Goal: Task Accomplishment & Management: Manage account settings

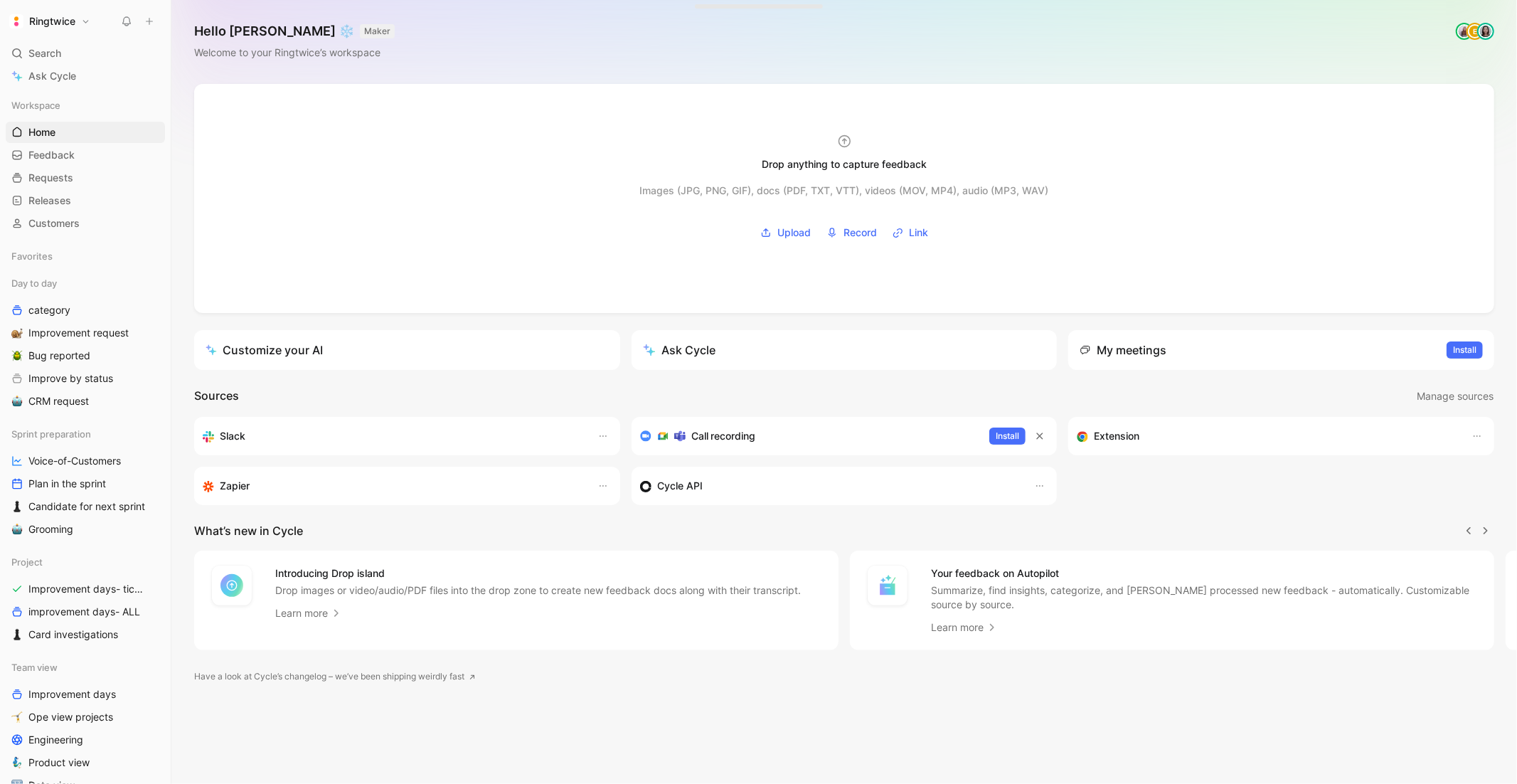
scroll to position [0, 1]
click at [82, 17] on button "Ringtwice" at bounding box center [50, 21] width 88 height 20
click at [82, 93] on div "Account settings" at bounding box center [97, 91] width 175 height 23
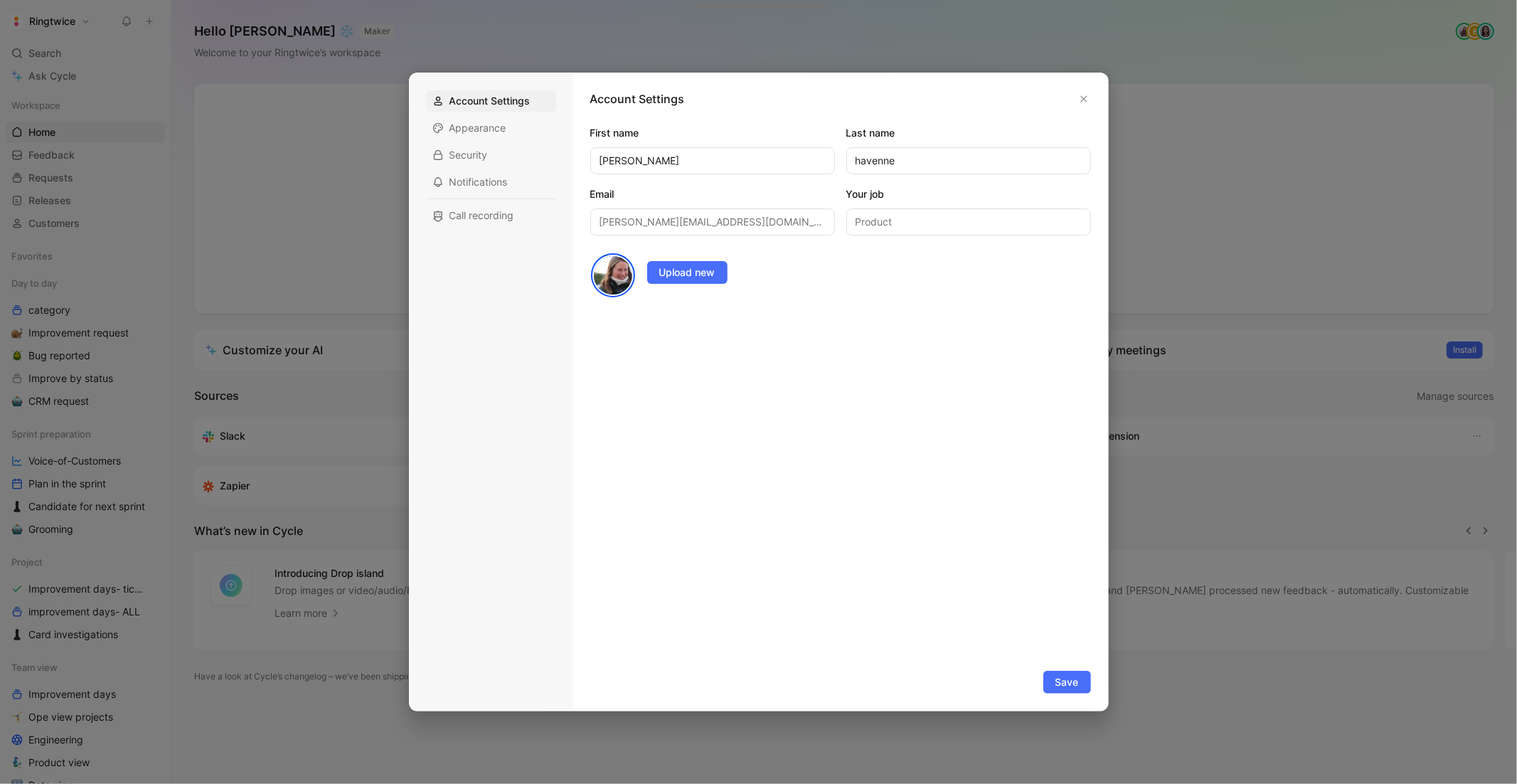
click at [68, 48] on div at bounding box center [758, 392] width 1517 height 784
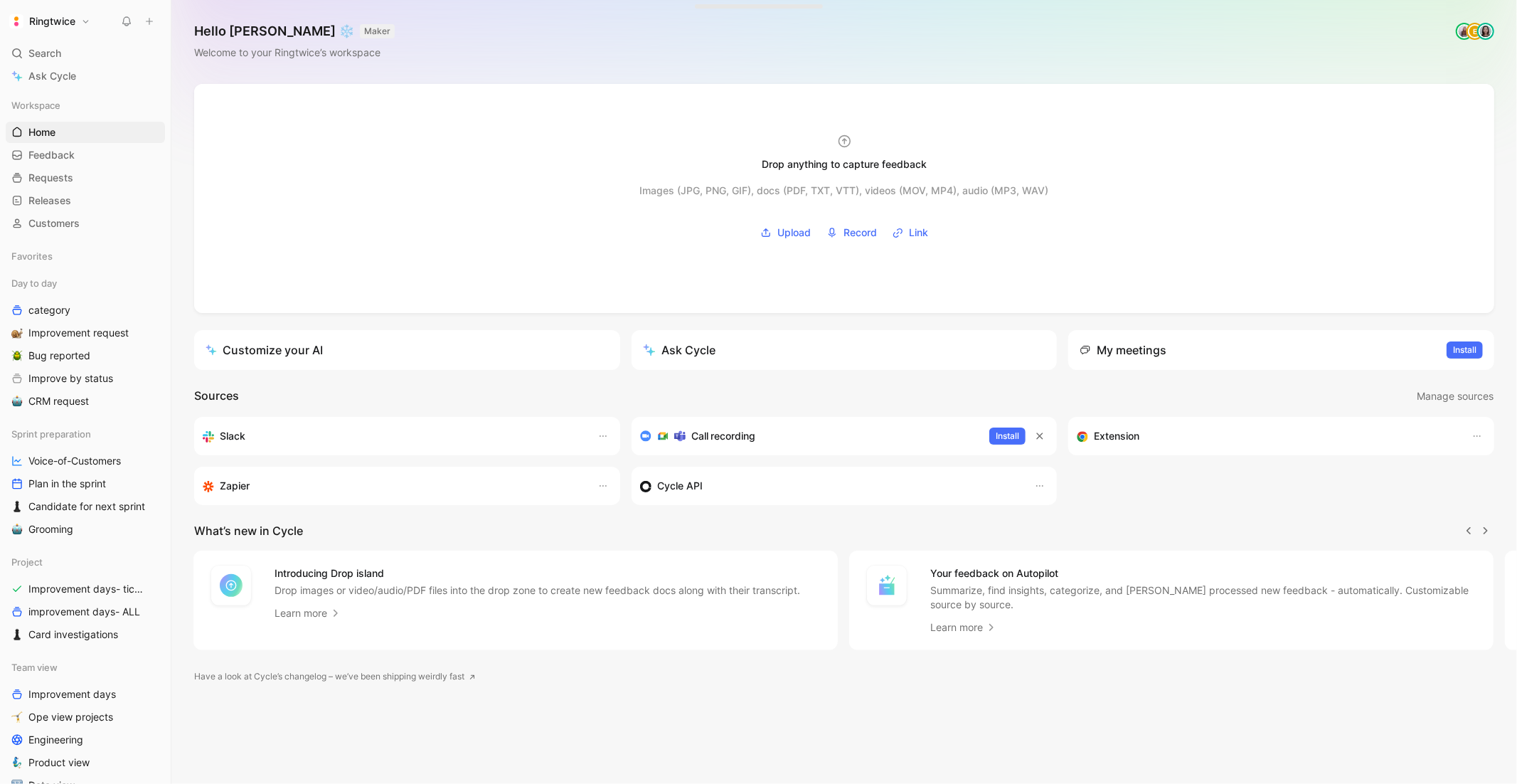
click at [76, 30] on button "Ringtwice" at bounding box center [50, 21] width 88 height 20
click at [85, 145] on div "Workspace settings G then S" at bounding box center [97, 146] width 175 height 23
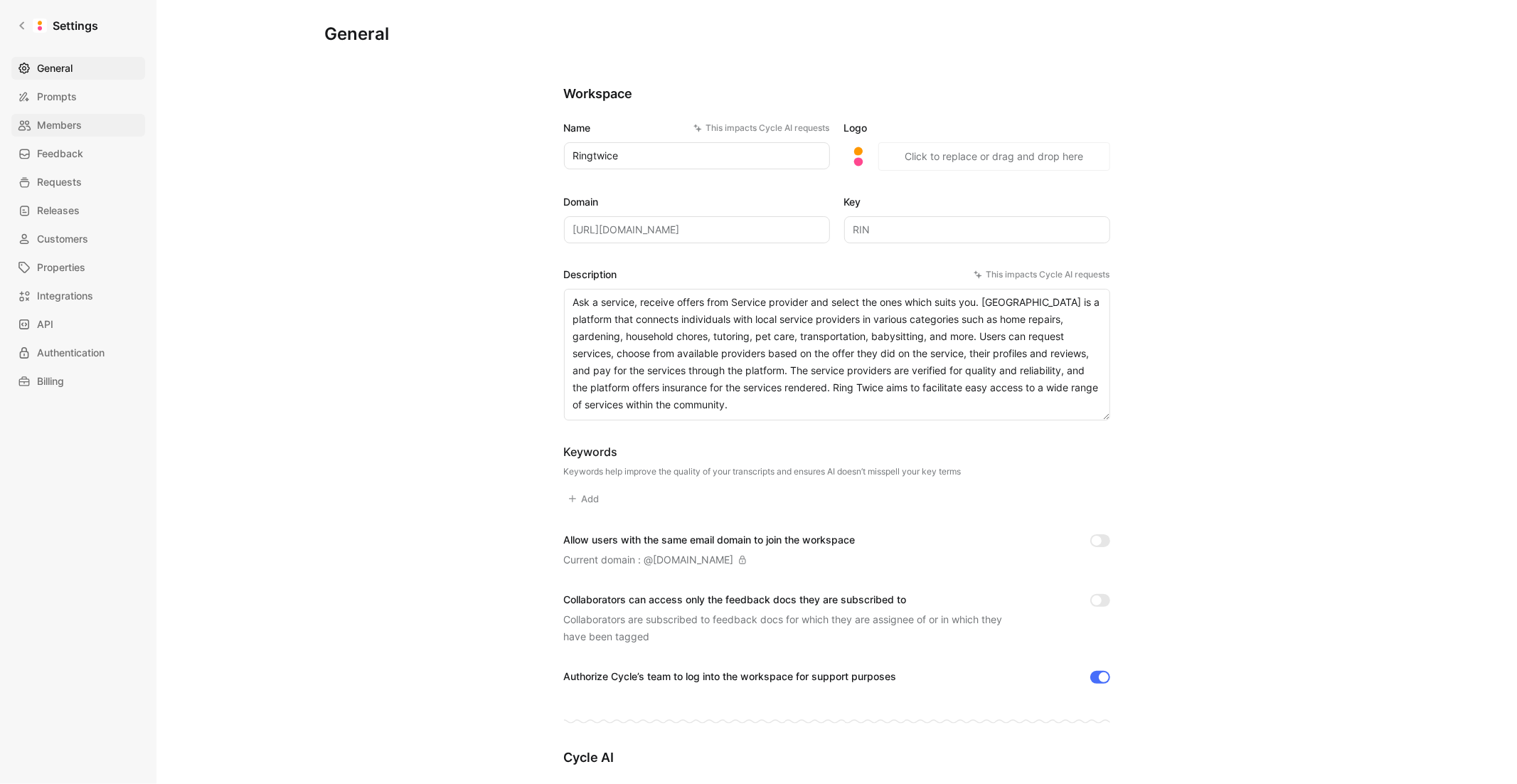
click at [62, 121] on span "Members" at bounding box center [59, 125] width 45 height 17
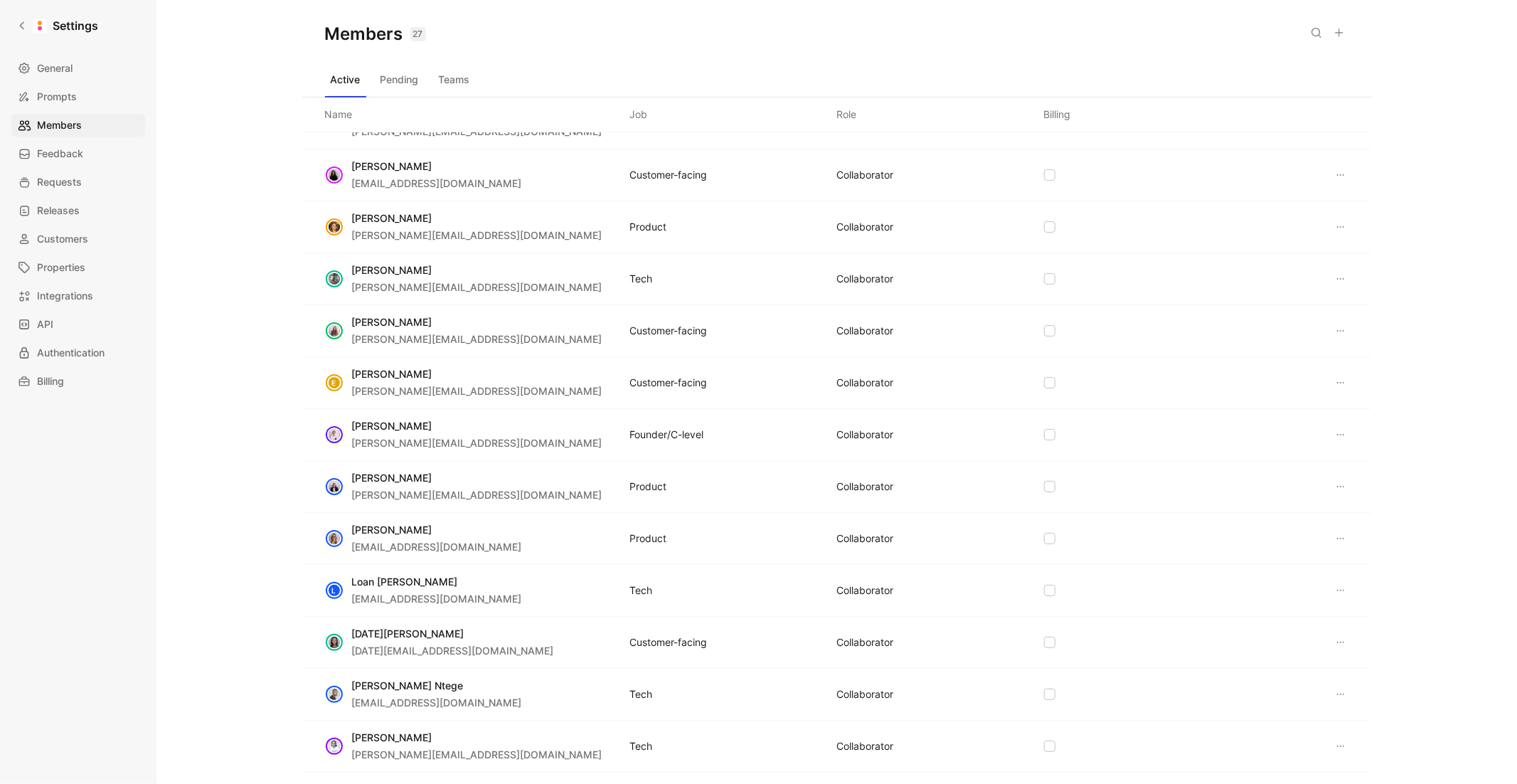
scroll to position [150, 0]
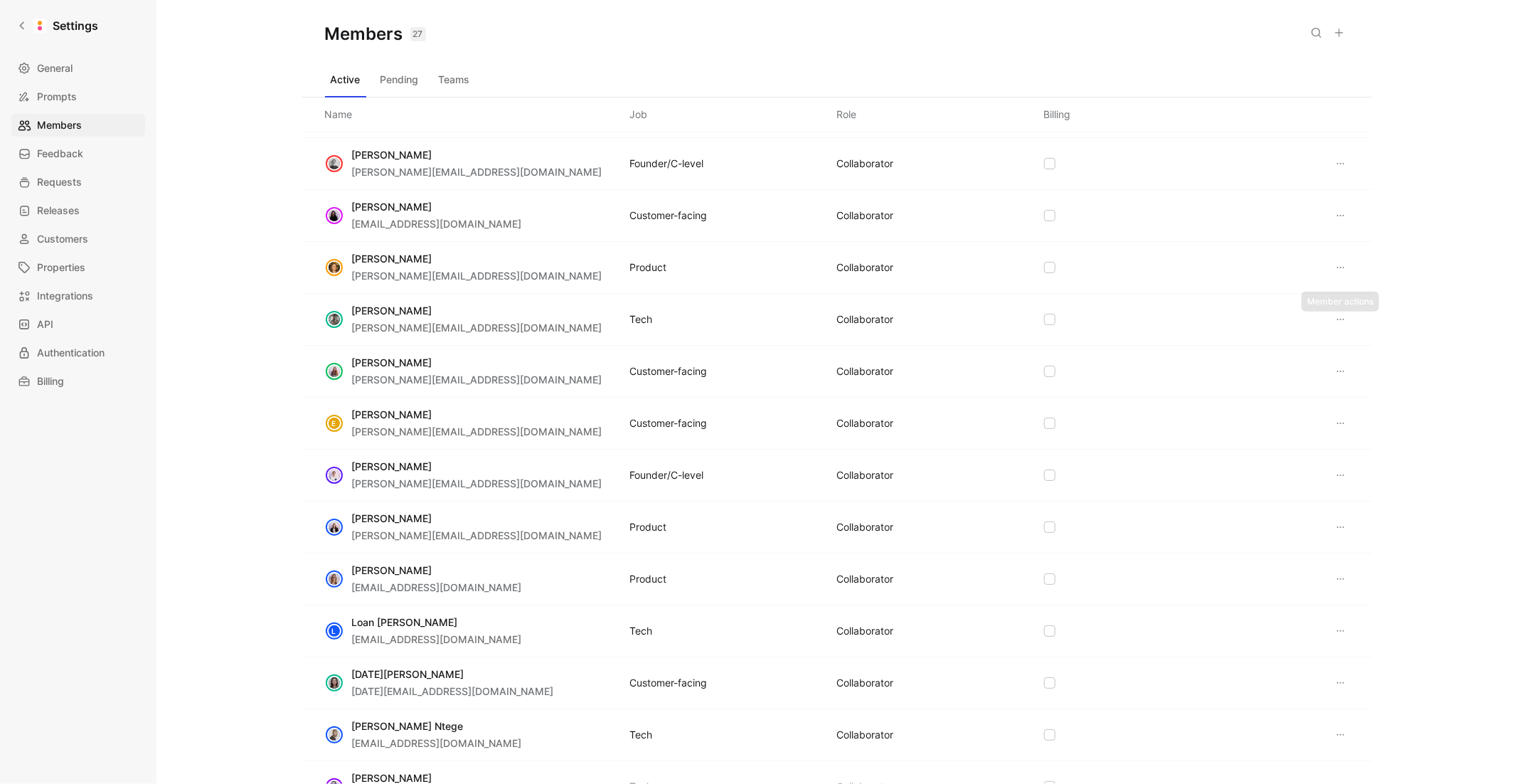
click at [1343, 318] on icon at bounding box center [1341, 318] width 11 height 11
click at [1353, 394] on div "Remove" at bounding box center [1397, 390] width 132 height 21
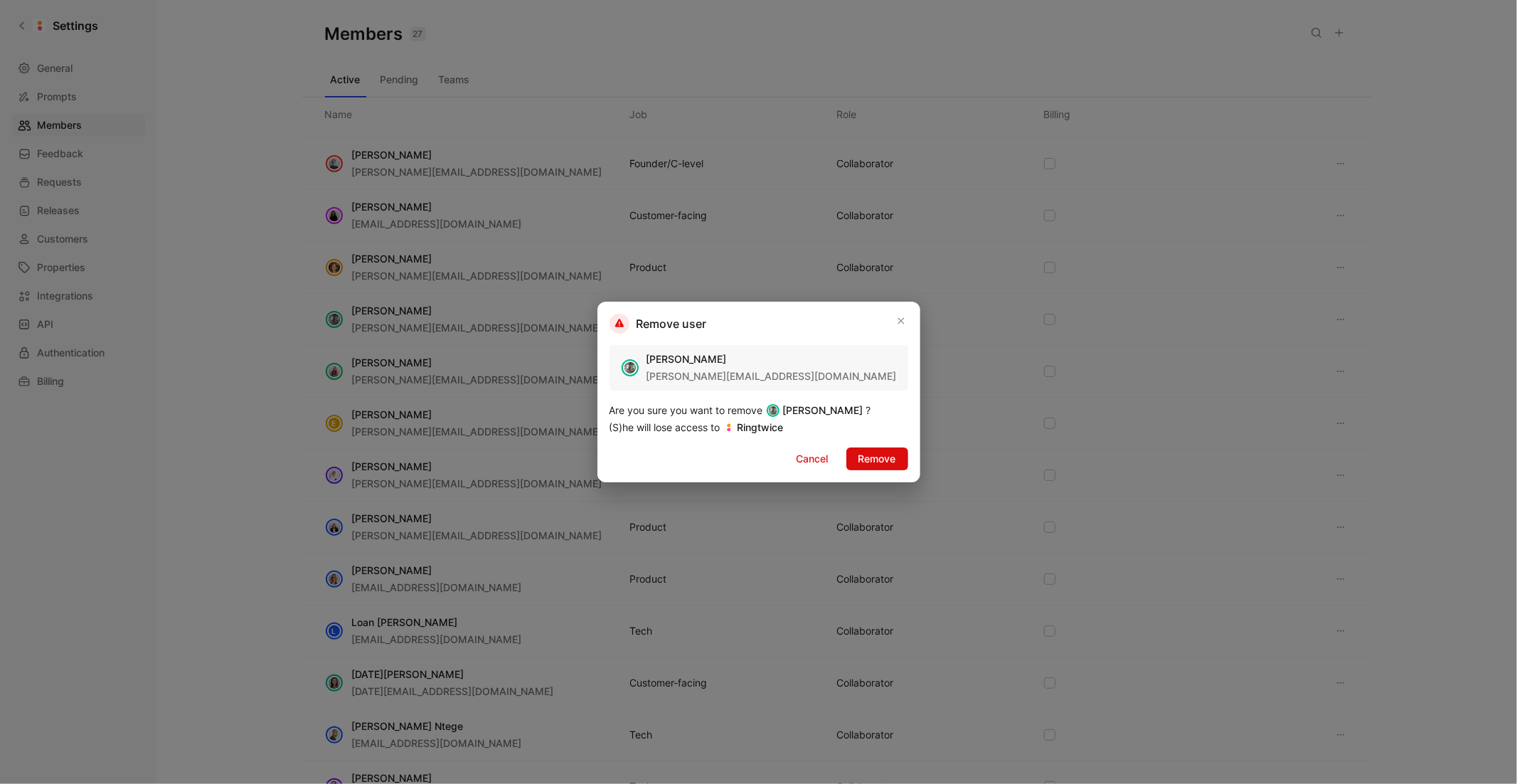
click at [865, 466] on span "Remove" at bounding box center [877, 459] width 38 height 17
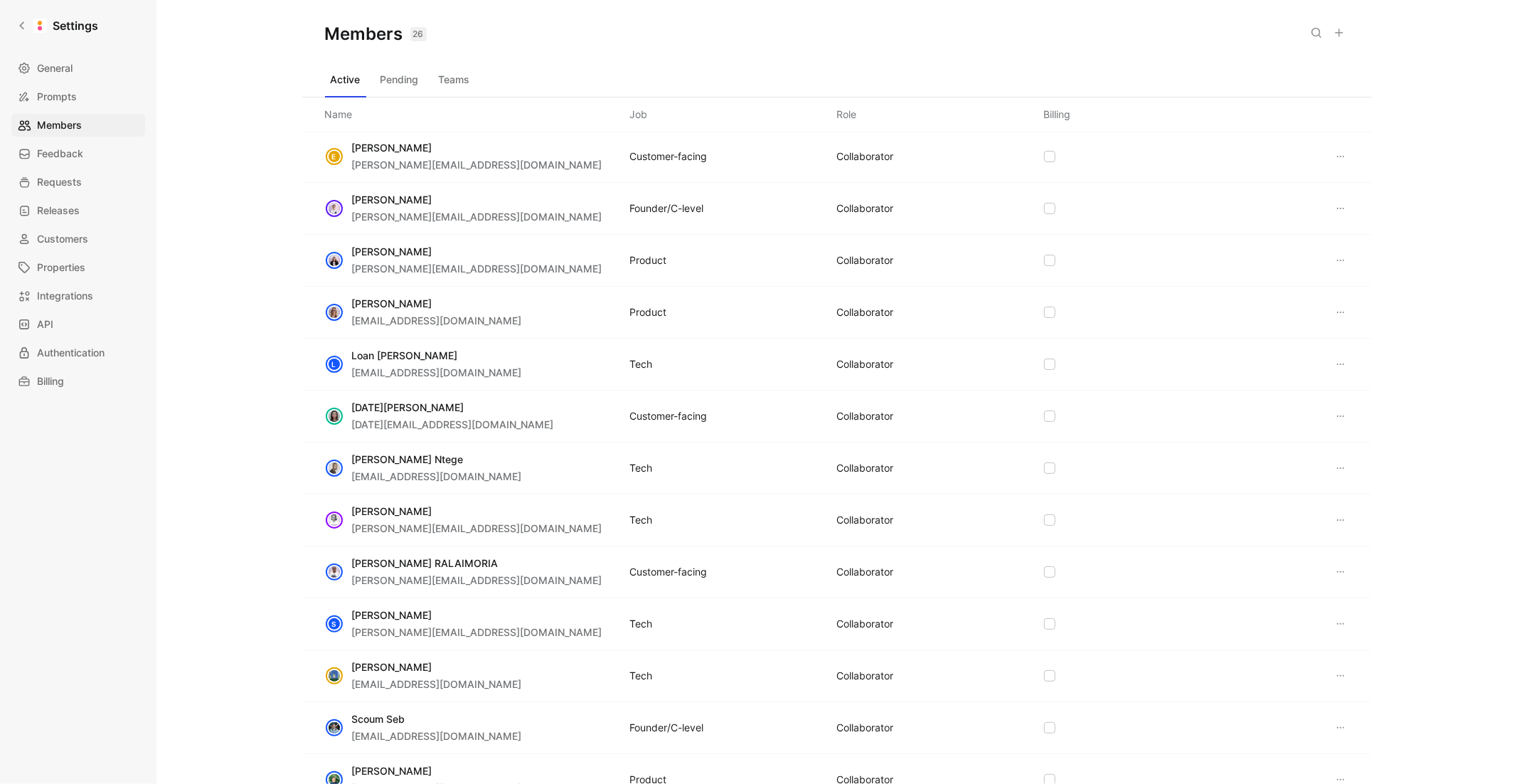
scroll to position [384, 0]
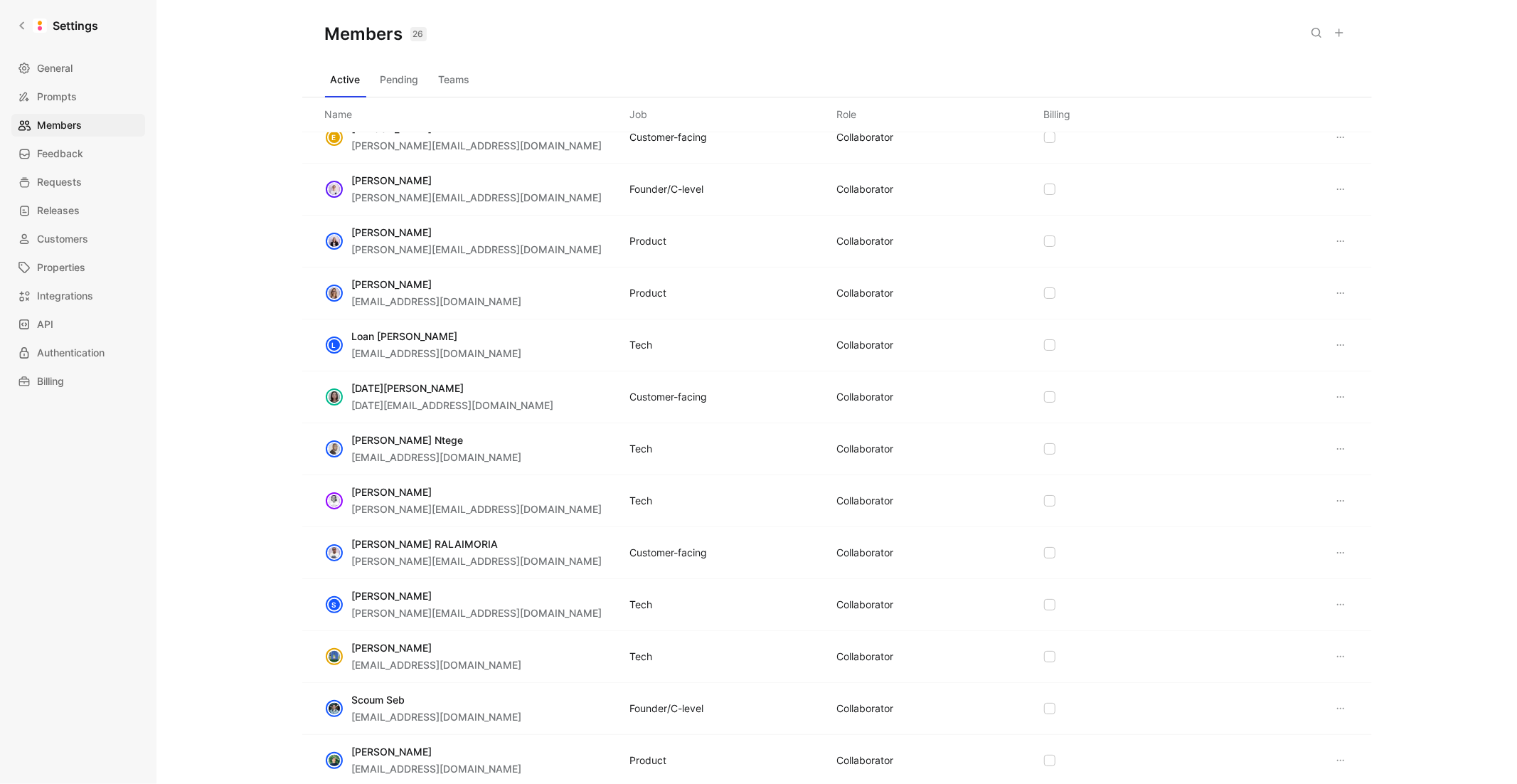
click at [1345, 246] on icon at bounding box center [1341, 241] width 11 height 11
click at [1359, 315] on span "Remove" at bounding box center [1374, 312] width 38 height 12
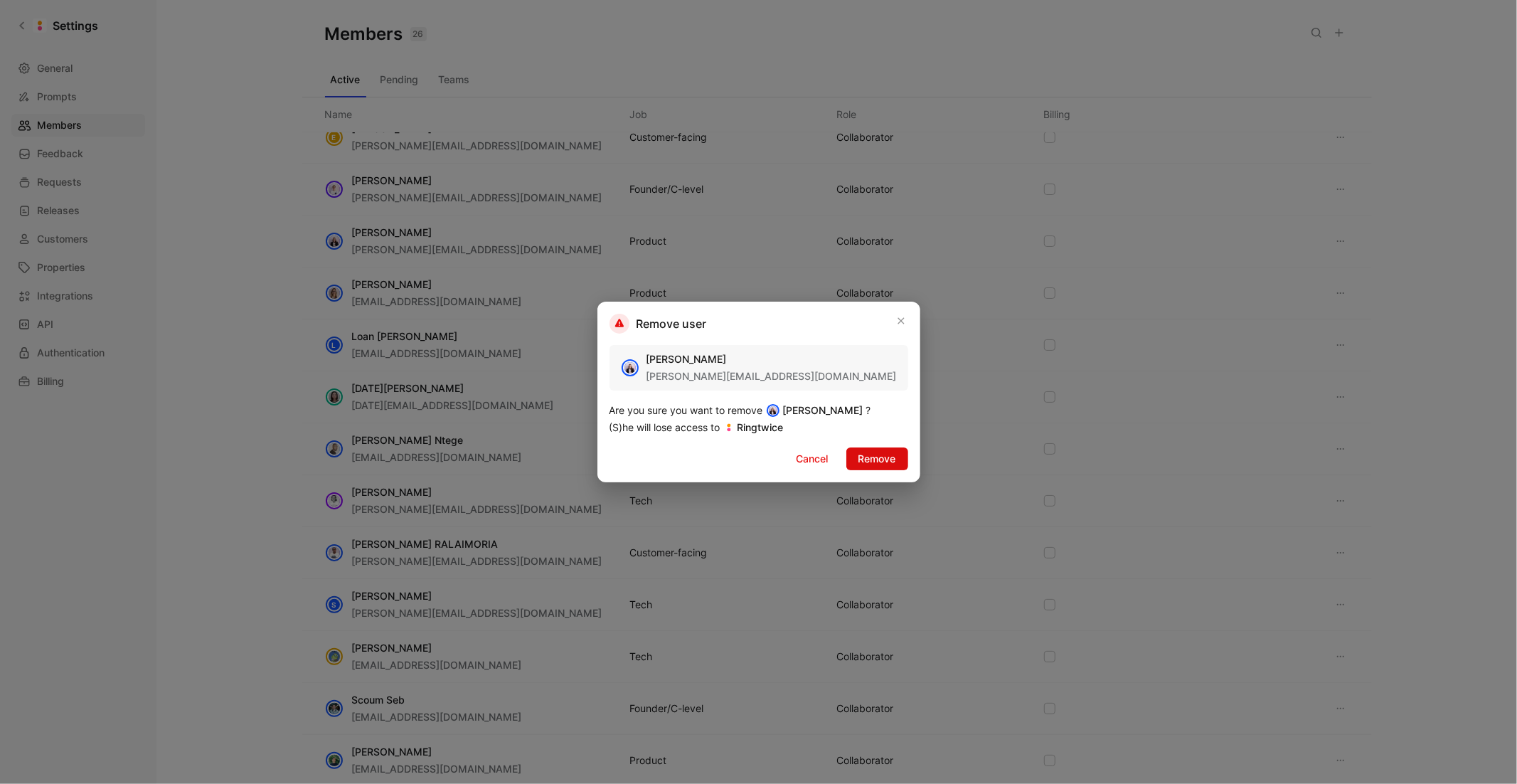
click at [877, 454] on span "Remove" at bounding box center [877, 459] width 38 height 17
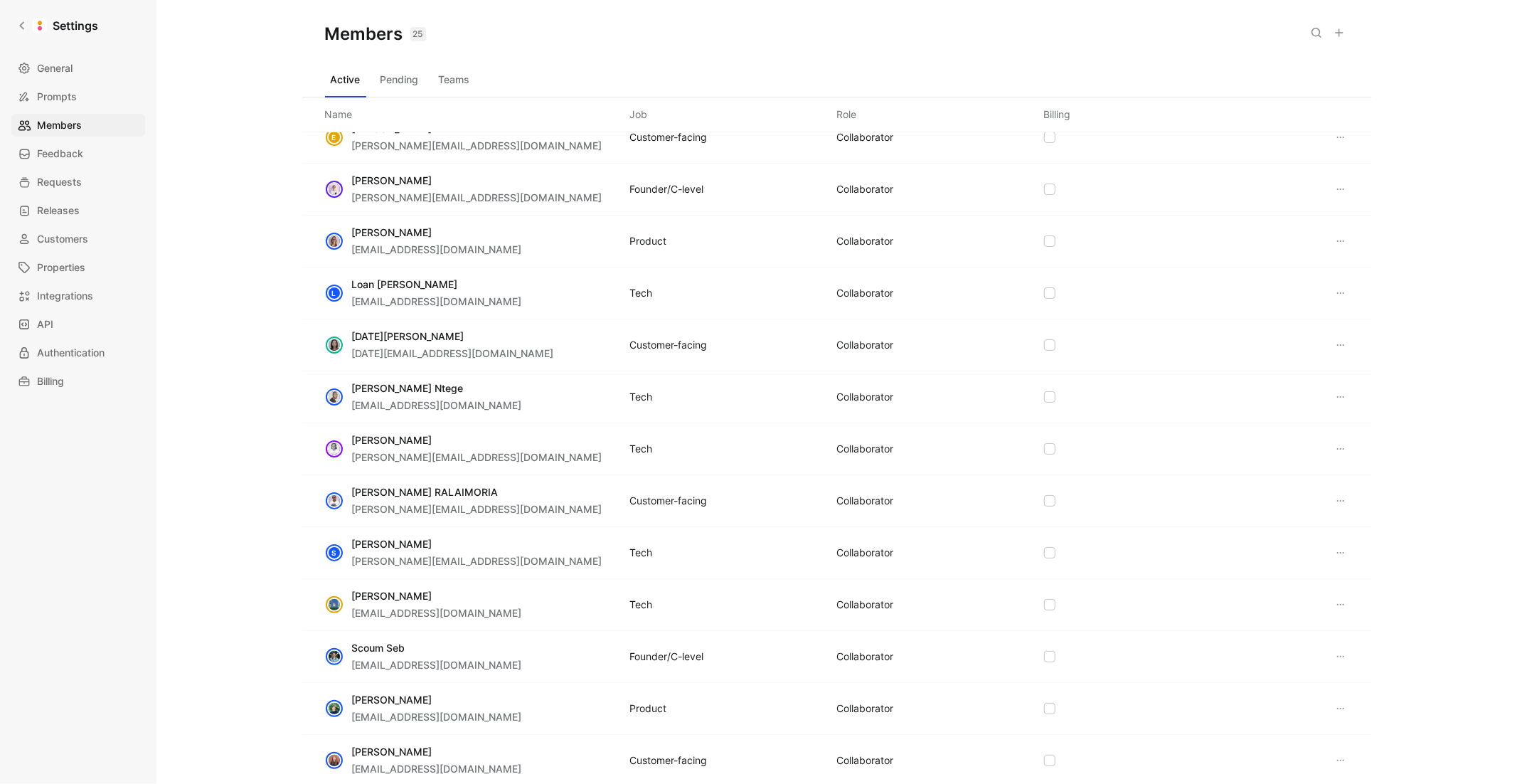
click at [1340, 236] on icon at bounding box center [1341, 241] width 11 height 11
click at [1359, 310] on span "Remove" at bounding box center [1374, 312] width 38 height 12
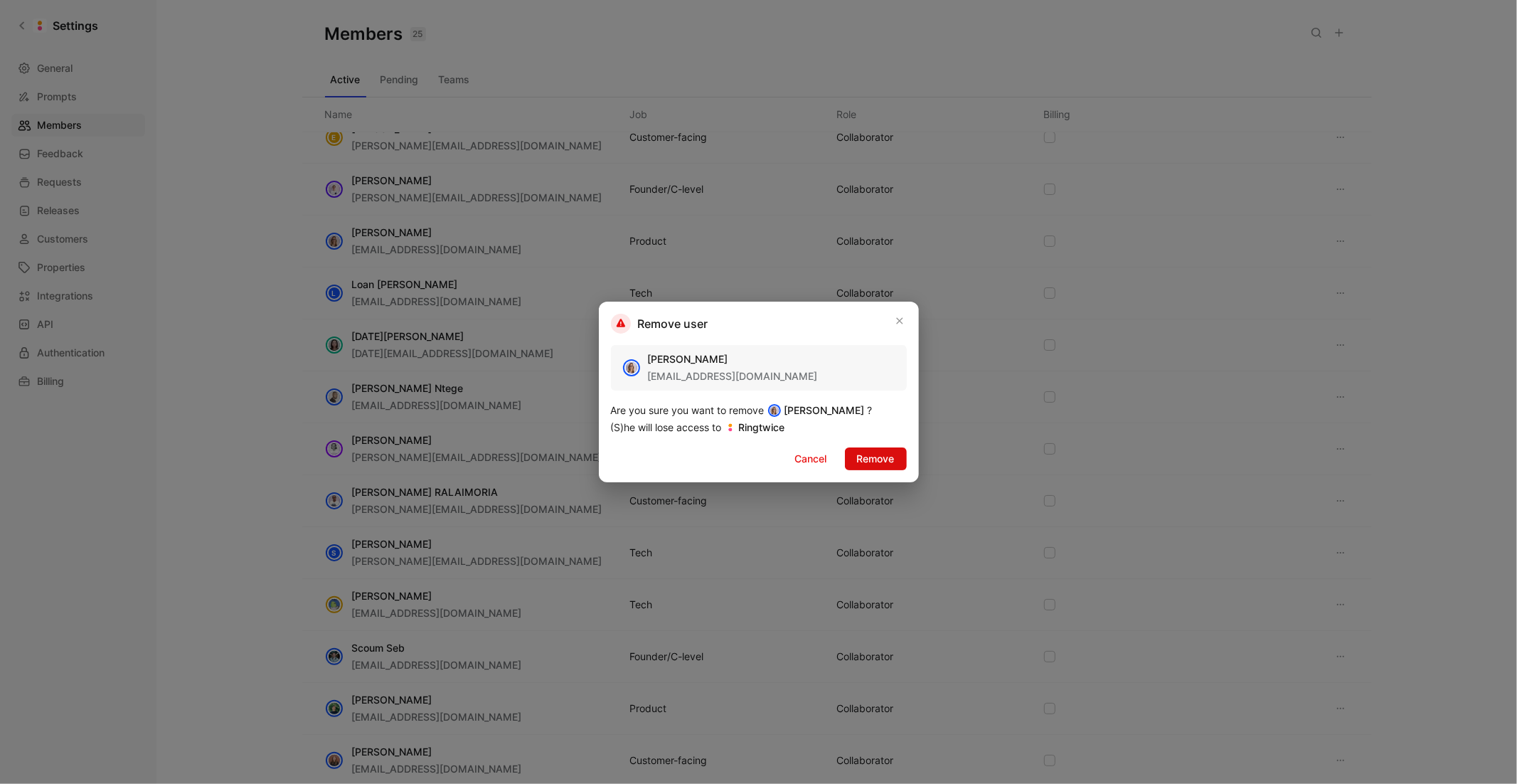
click at [902, 463] on button "Remove" at bounding box center [876, 459] width 62 height 23
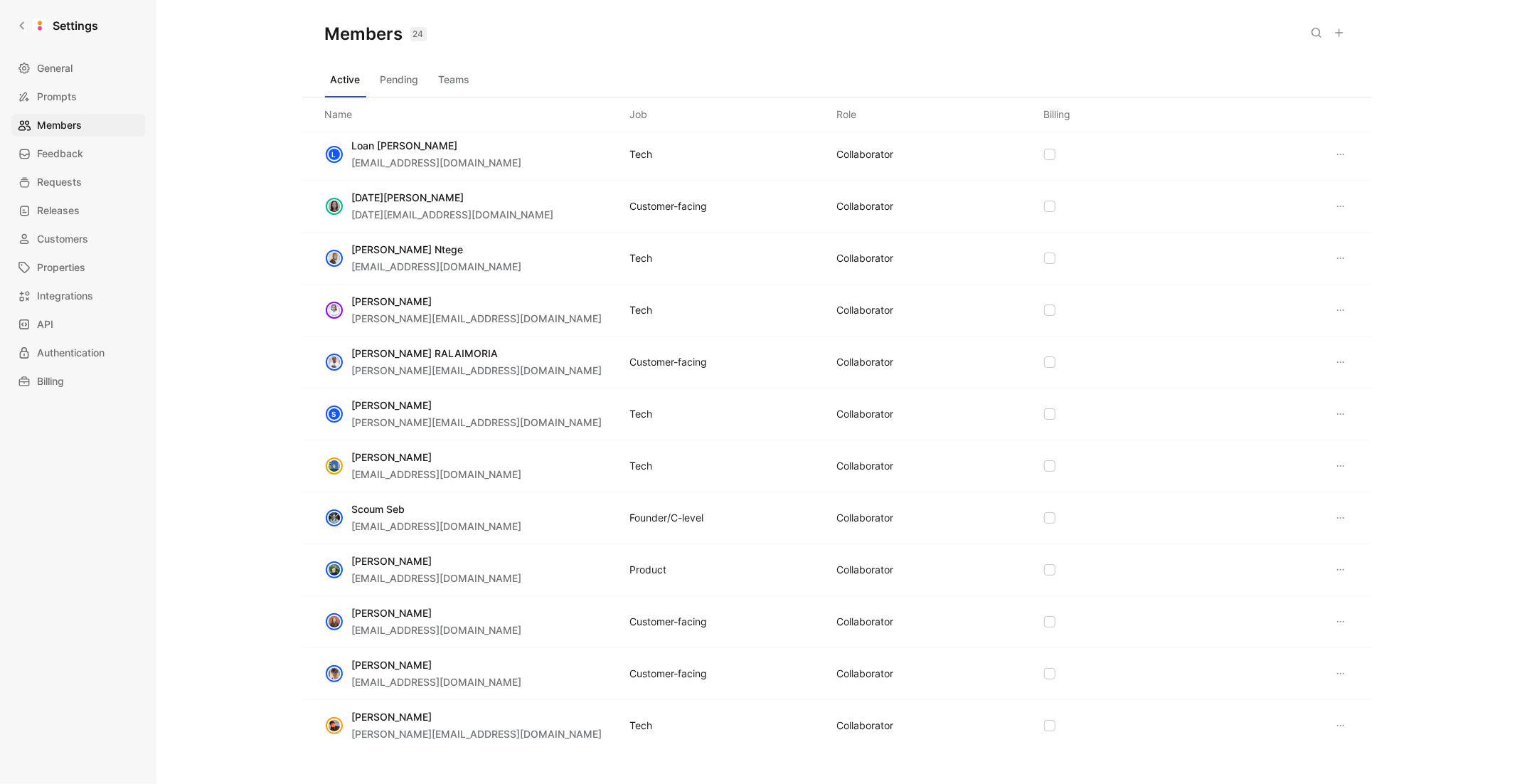
scroll to position [474, 0]
click at [1332, 306] on button at bounding box center [1341, 306] width 17 height 17
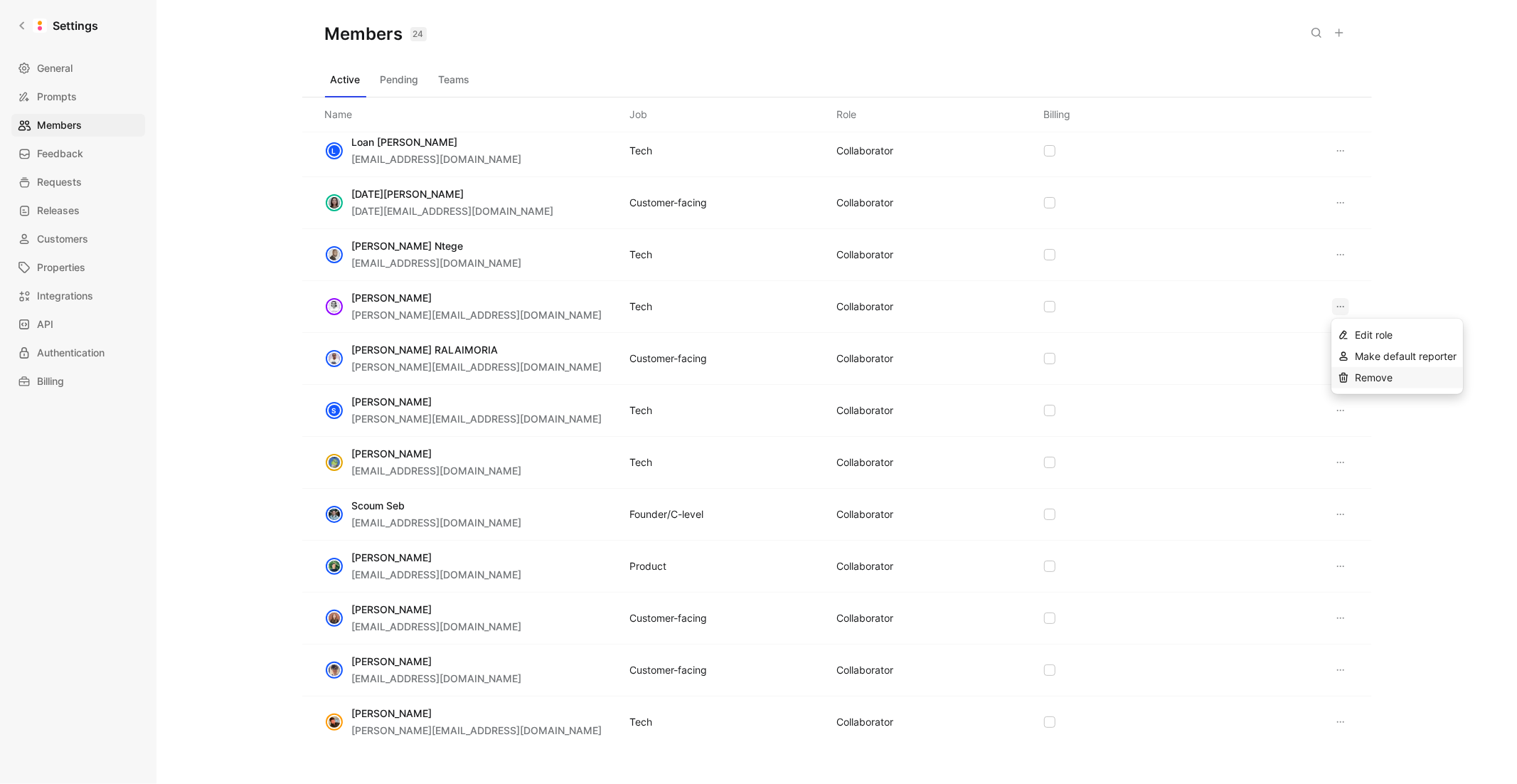
click at [1343, 381] on icon at bounding box center [1343, 377] width 11 height 11
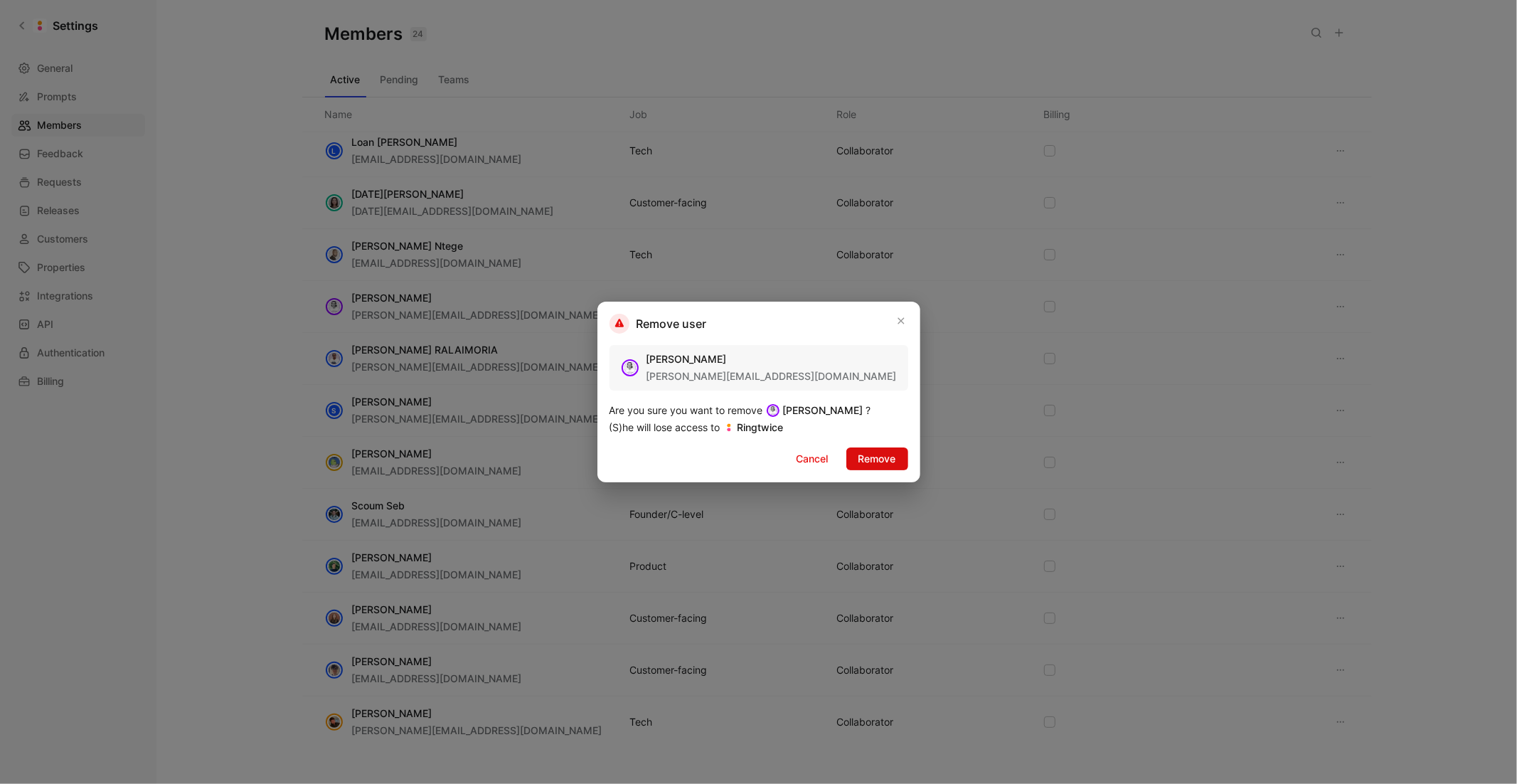
click at [868, 465] on span "Remove" at bounding box center [877, 459] width 38 height 17
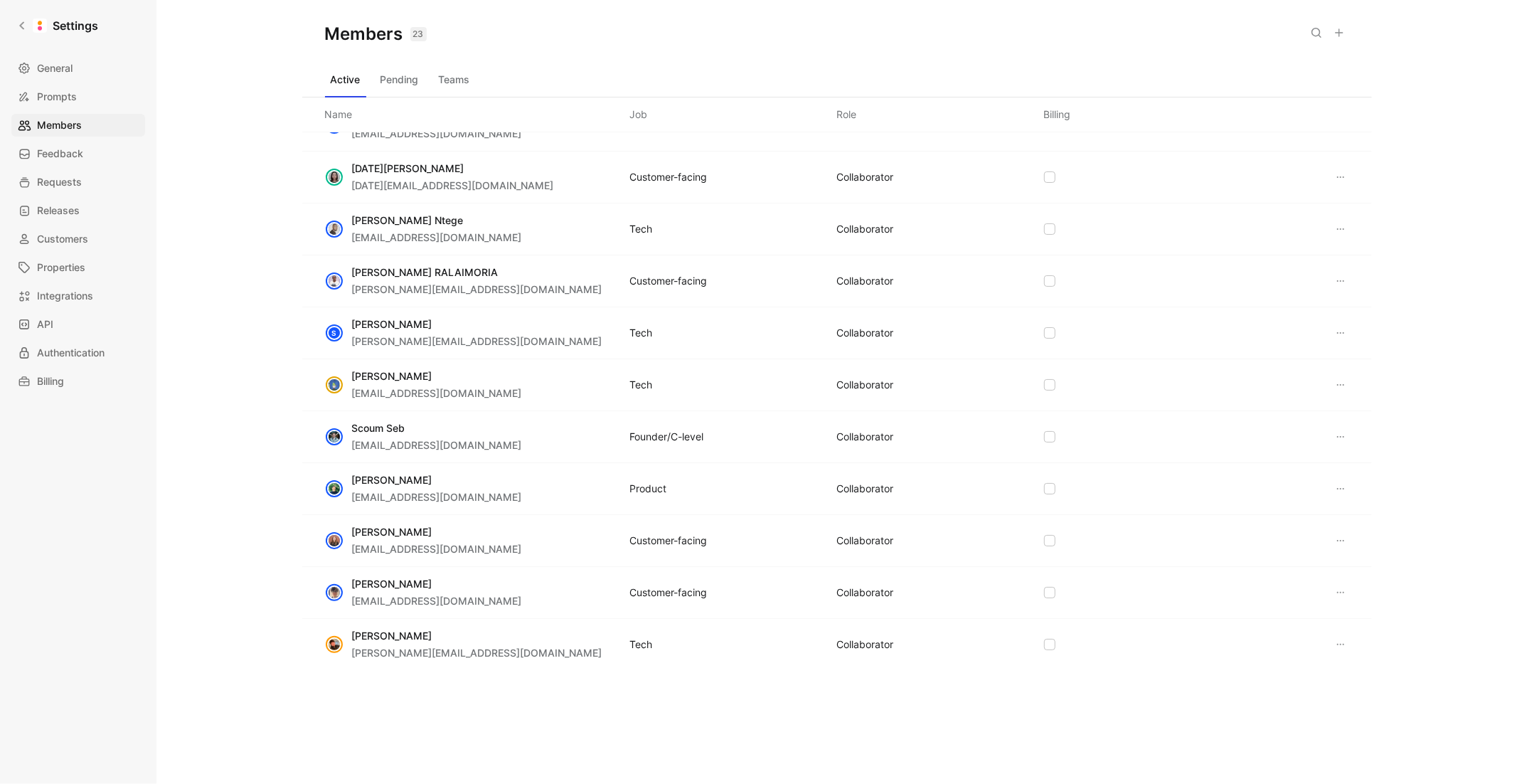
scroll to position [501, 0]
click at [1340, 646] on icon at bounding box center [1341, 644] width 11 height 11
click at [1376, 711] on span "Remove" at bounding box center [1374, 715] width 38 height 12
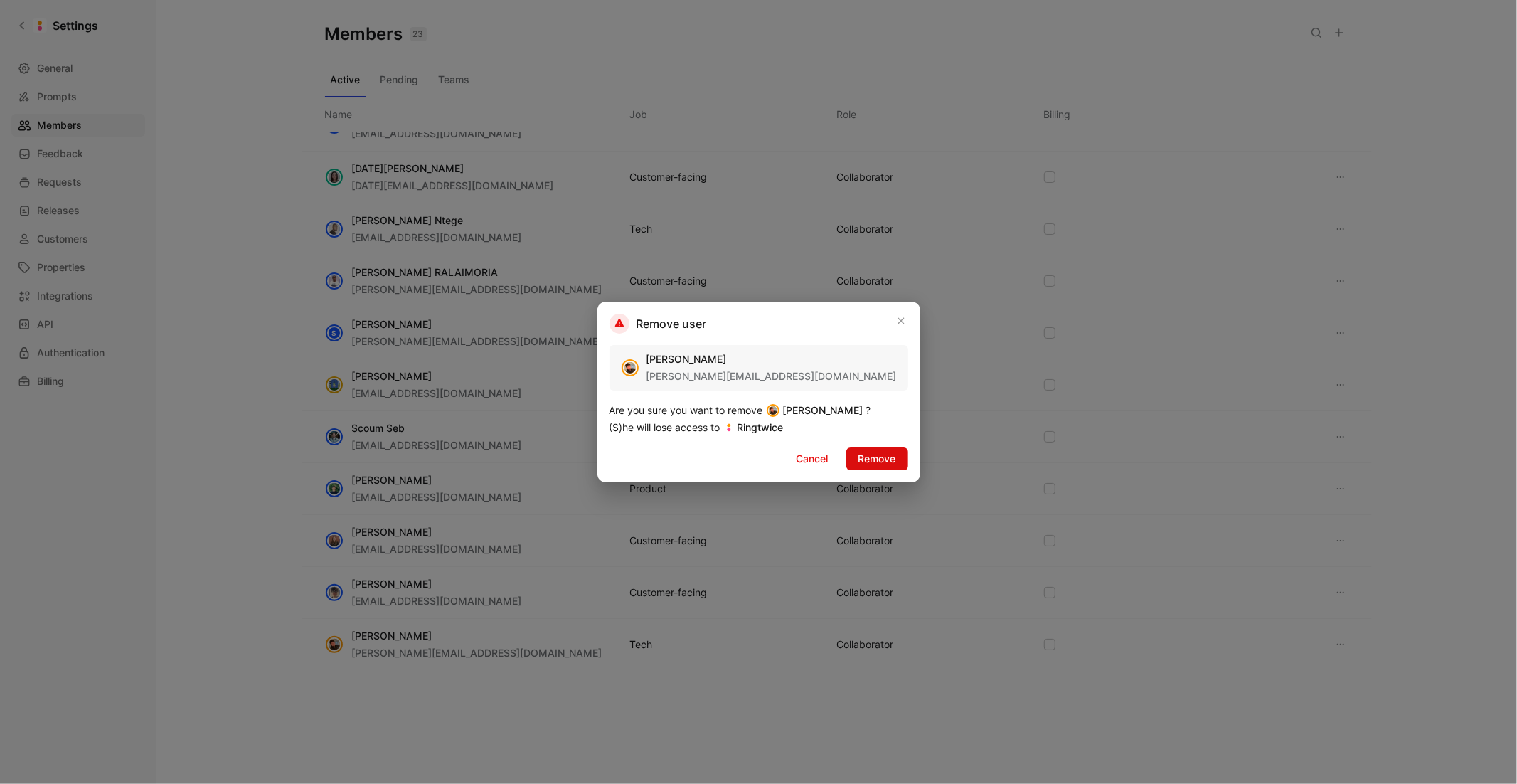
click at [881, 452] on span "Remove" at bounding box center [877, 459] width 38 height 17
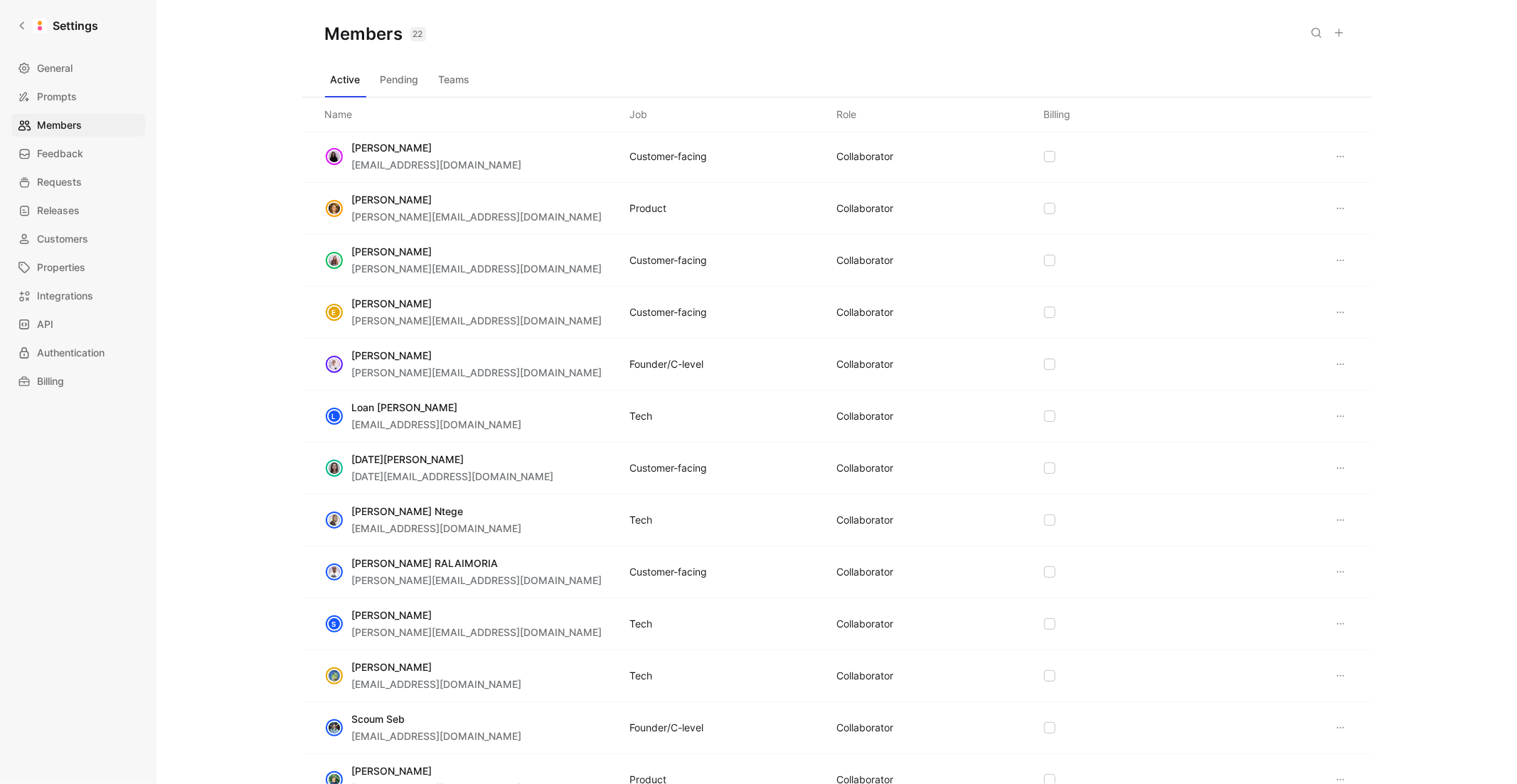
scroll to position [0, 0]
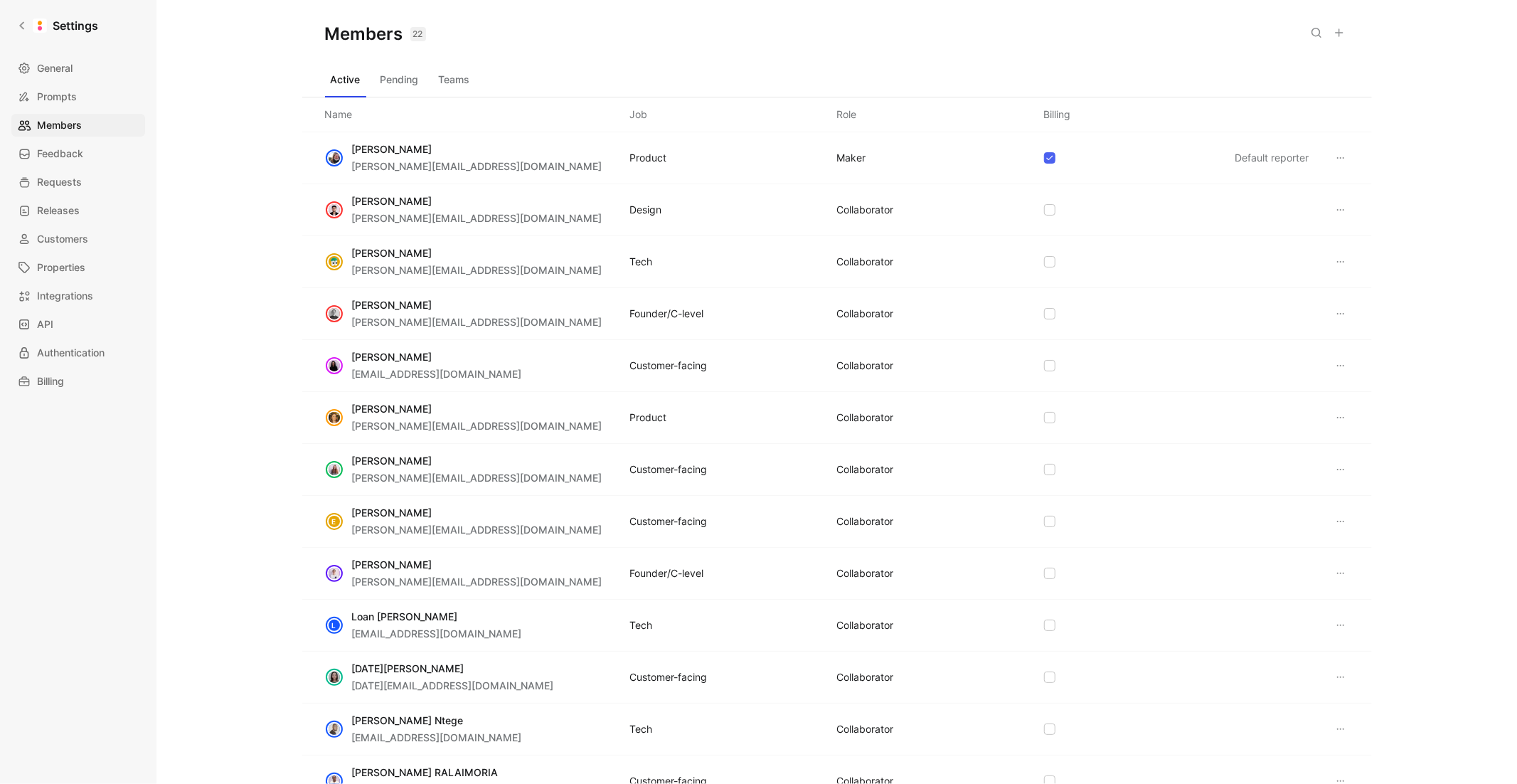
click at [1322, 200] on div "[PERSON_NAME] Adam [EMAIL_ADDRESS][DOMAIN_NAME] Design COLLABORATOR" at bounding box center [837, 210] width 1070 height 52
click at [1339, 206] on icon at bounding box center [1341, 209] width 11 height 11
click at [1353, 281] on div "Remove" at bounding box center [1397, 280] width 132 height 21
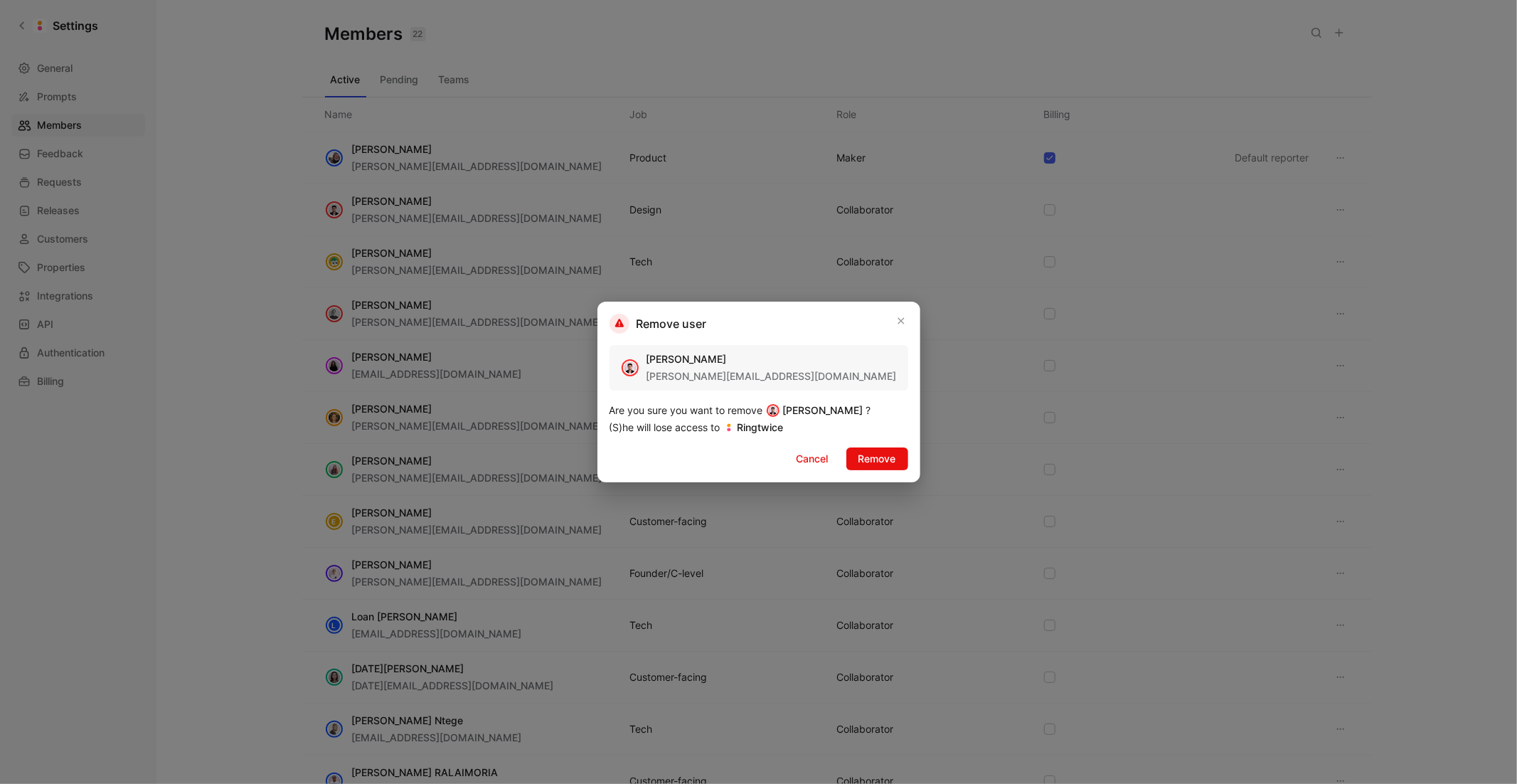
click at [876, 470] on div "Remove user [PERSON_NAME] Adam [EMAIL_ADDRESS][DOMAIN_NAME] Are you sure you wa…" at bounding box center [758, 391] width 323 height 181
click at [872, 453] on span "Remove" at bounding box center [877, 459] width 38 height 17
